Goal: Transaction & Acquisition: Purchase product/service

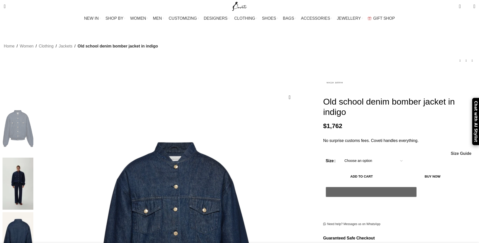
click at [33, 212] on img at bounding box center [18, 238] width 31 height 52
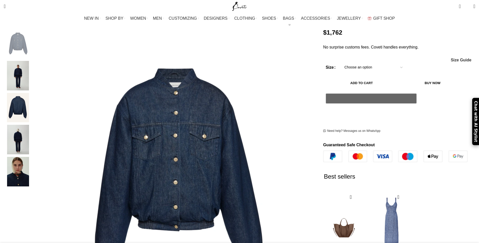
scroll to position [151, 0]
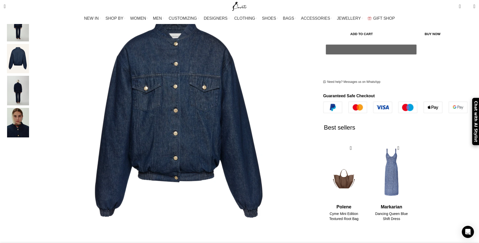
click at [33, 106] on img "4 / 5" at bounding box center [18, 91] width 31 height 30
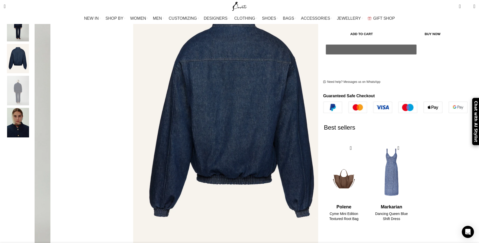
click at [33, 41] on img "2 / 5" at bounding box center [18, 27] width 31 height 30
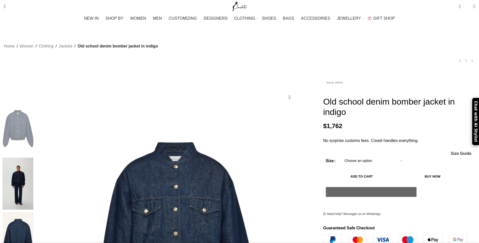
click at [33, 212] on img at bounding box center [18, 238] width 31 height 52
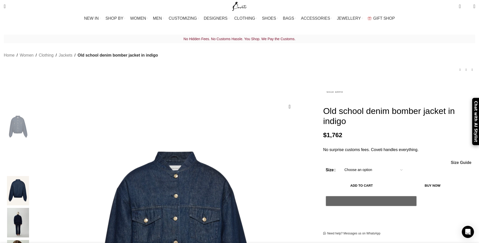
click at [33, 180] on img "3 / 5" at bounding box center [18, 191] width 31 height 30
